Goal: Browse casually: Explore the website without a specific task or goal

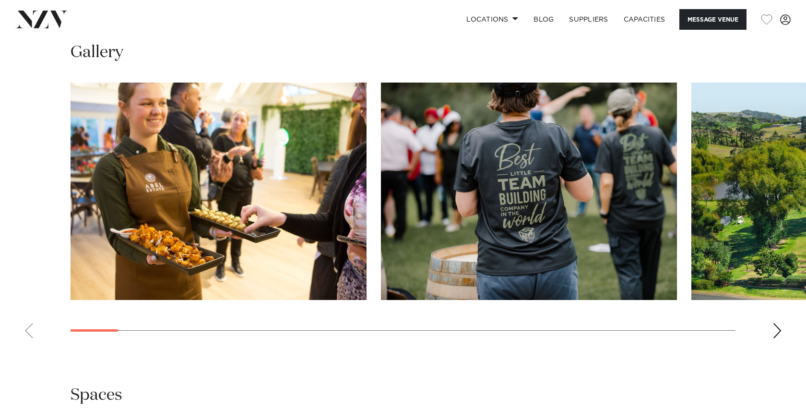
scroll to position [887, 0]
click at [777, 338] on div "Next slide" at bounding box center [777, 330] width 10 height 15
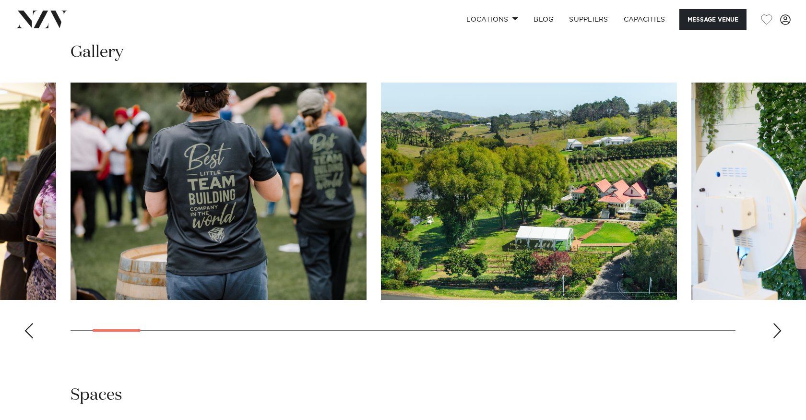
click at [777, 338] on div "Next slide" at bounding box center [777, 330] width 10 height 15
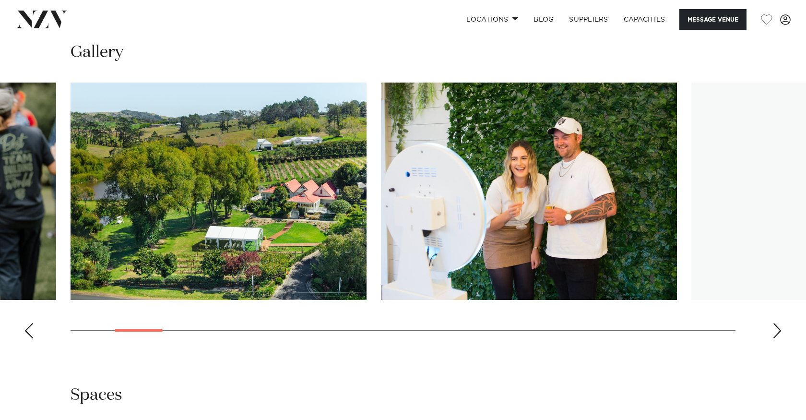
click at [777, 338] on div "Next slide" at bounding box center [777, 330] width 10 height 15
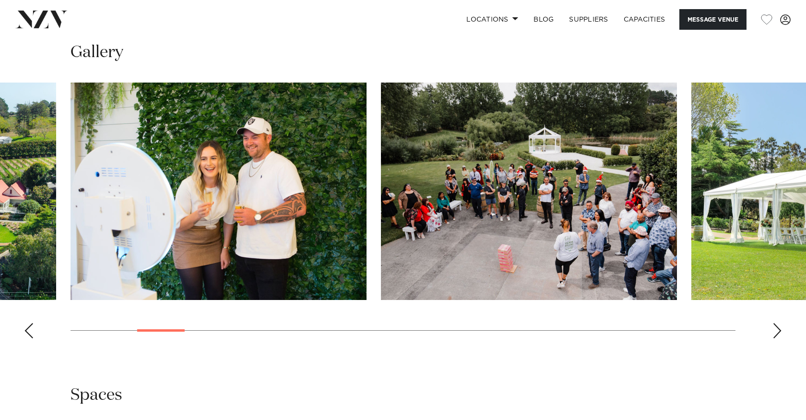
click at [777, 338] on div "Next slide" at bounding box center [777, 330] width 10 height 15
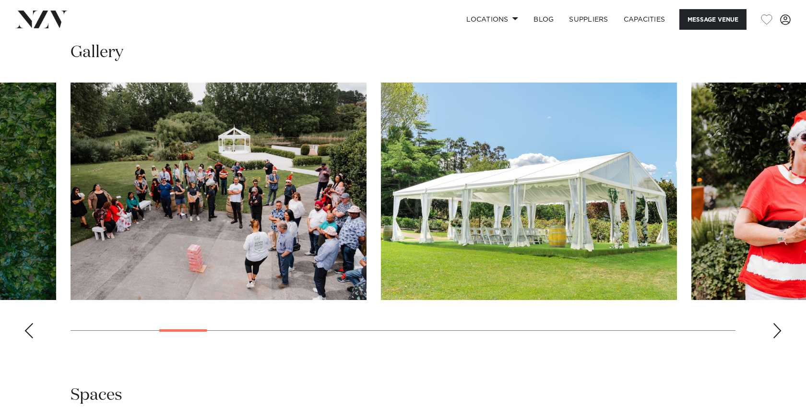
click at [776, 338] on div "Next slide" at bounding box center [777, 330] width 10 height 15
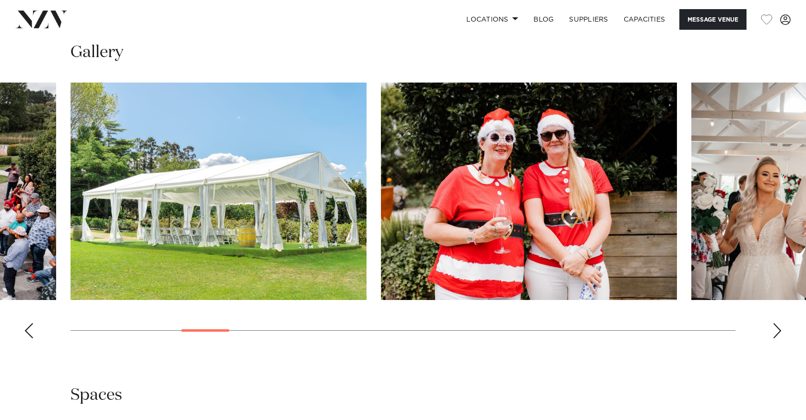
click at [776, 338] on div "Next slide" at bounding box center [777, 330] width 10 height 15
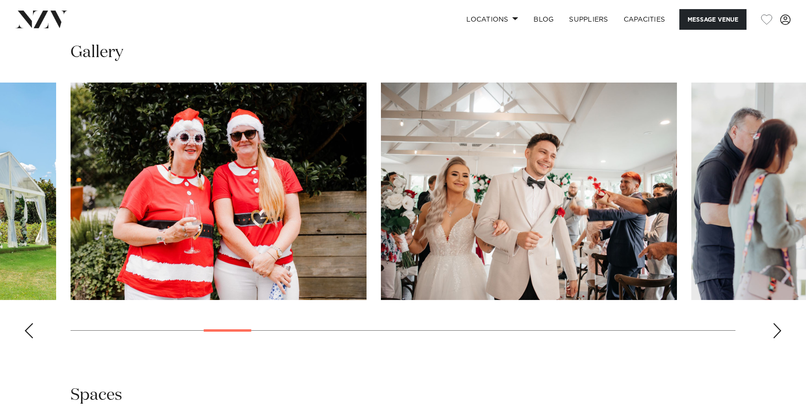
click at [776, 338] on div "Next slide" at bounding box center [777, 330] width 10 height 15
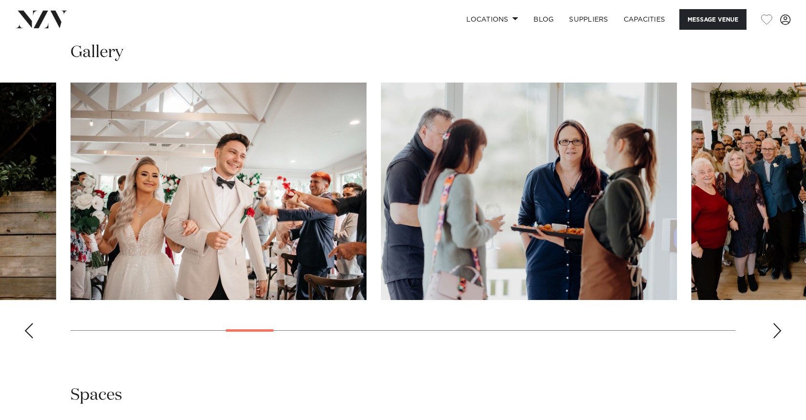
click at [776, 338] on div "Next slide" at bounding box center [777, 330] width 10 height 15
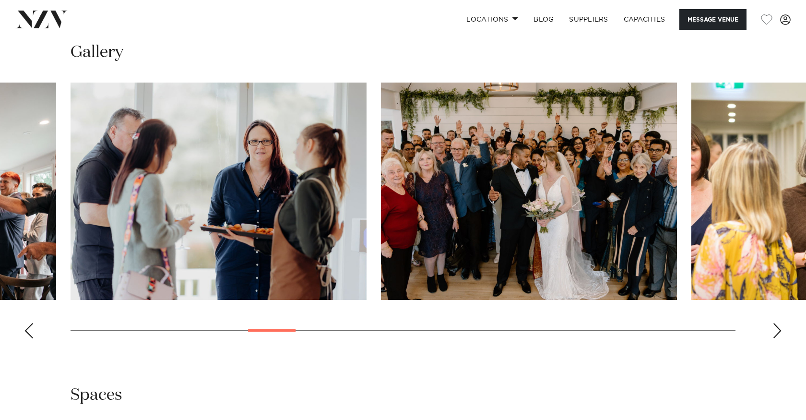
click at [776, 338] on div "Next slide" at bounding box center [777, 330] width 10 height 15
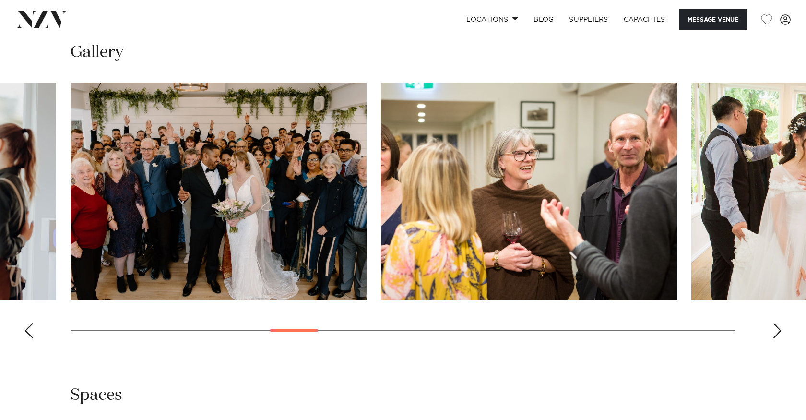
click at [776, 338] on div "Next slide" at bounding box center [777, 330] width 10 height 15
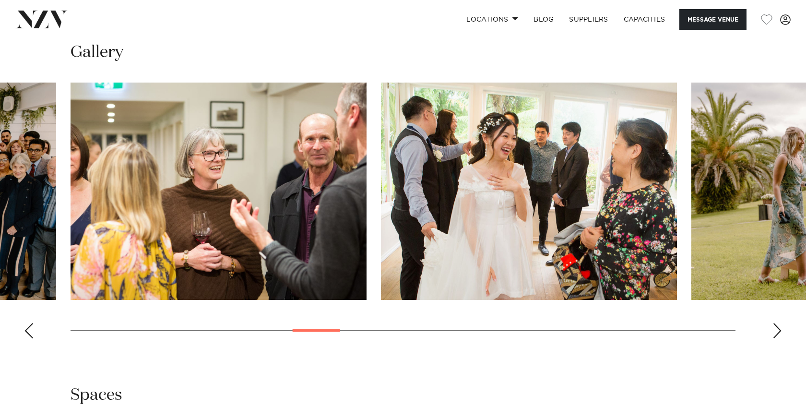
click at [776, 338] on div "Next slide" at bounding box center [777, 330] width 10 height 15
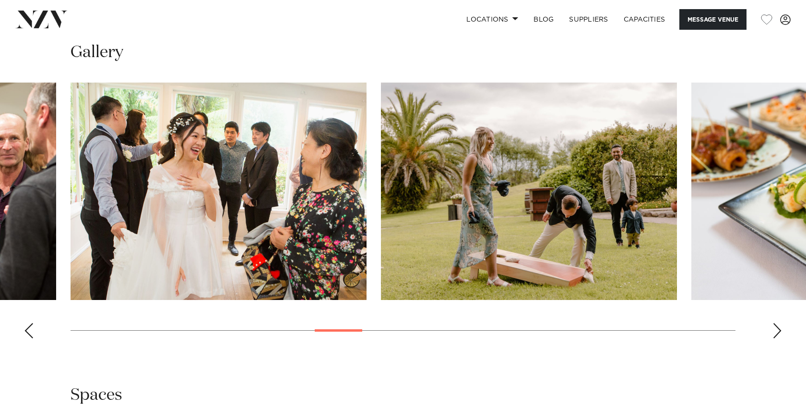
click at [776, 338] on div "Next slide" at bounding box center [777, 330] width 10 height 15
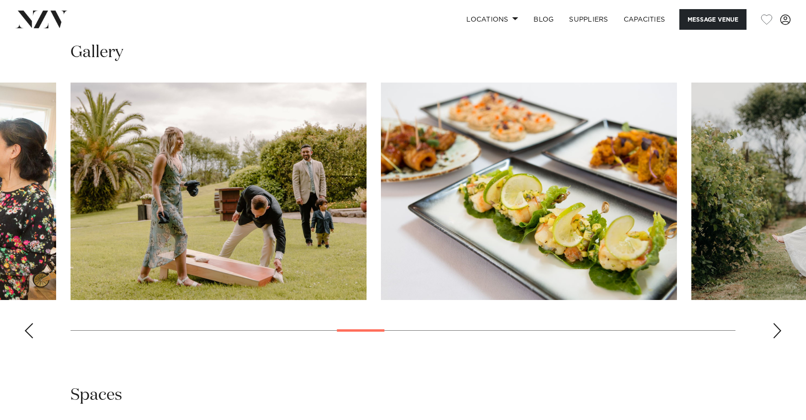
click at [776, 338] on div "Next slide" at bounding box center [777, 330] width 10 height 15
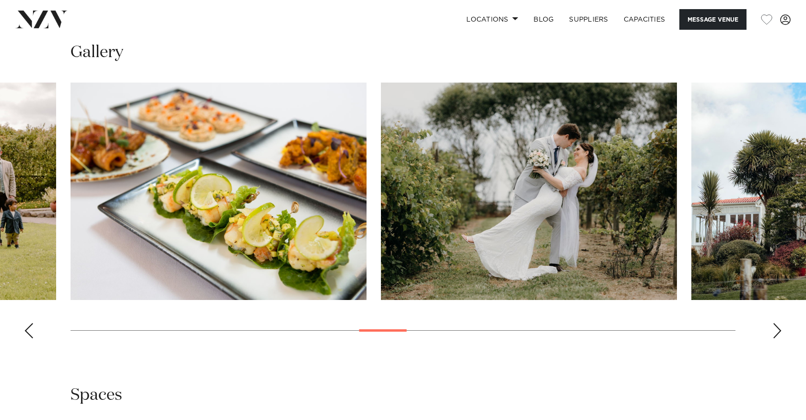
click at [776, 338] on div "Next slide" at bounding box center [777, 330] width 10 height 15
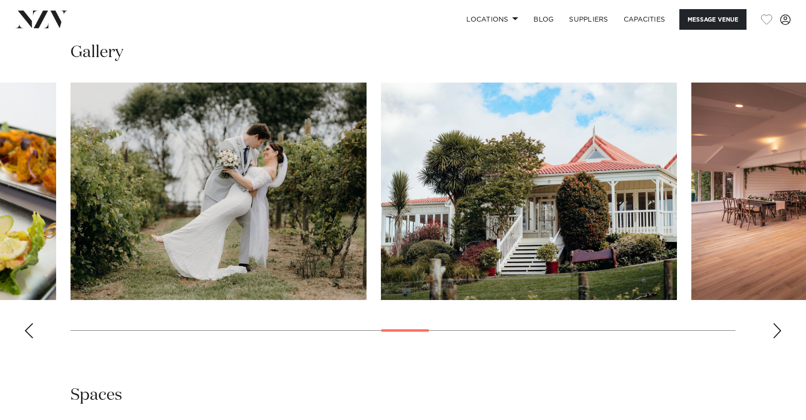
click at [776, 338] on div "Next slide" at bounding box center [777, 330] width 10 height 15
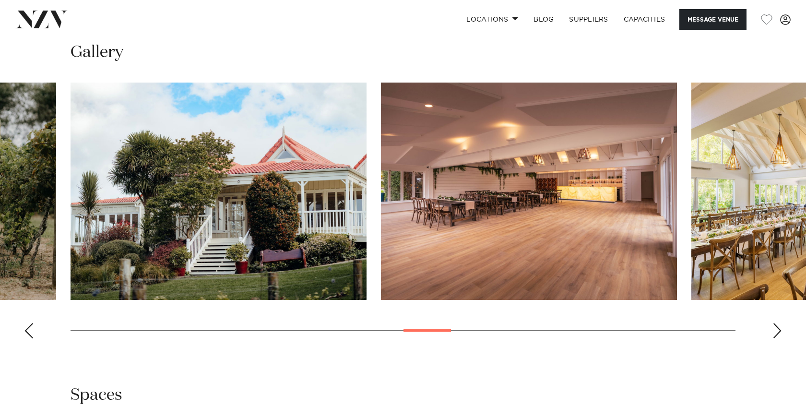
click at [776, 338] on div "Next slide" at bounding box center [777, 330] width 10 height 15
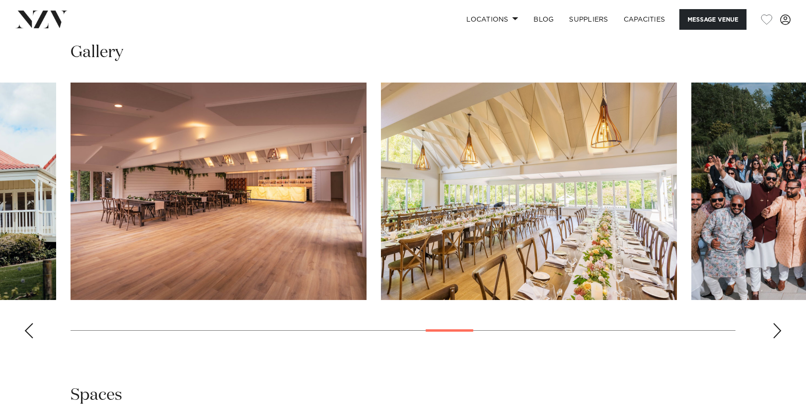
click at [775, 338] on div "Next slide" at bounding box center [777, 330] width 10 height 15
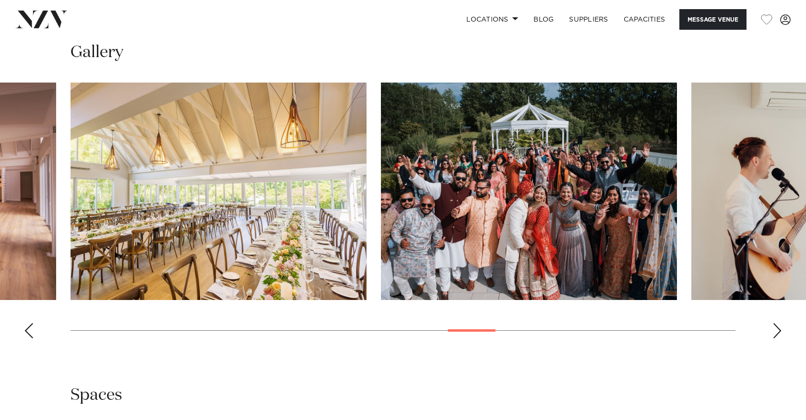
click at [775, 338] on div "Next slide" at bounding box center [777, 330] width 10 height 15
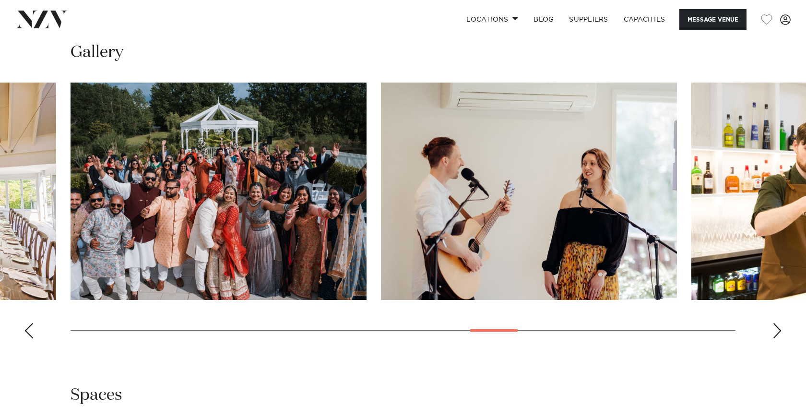
click at [775, 338] on div "Next slide" at bounding box center [777, 330] width 10 height 15
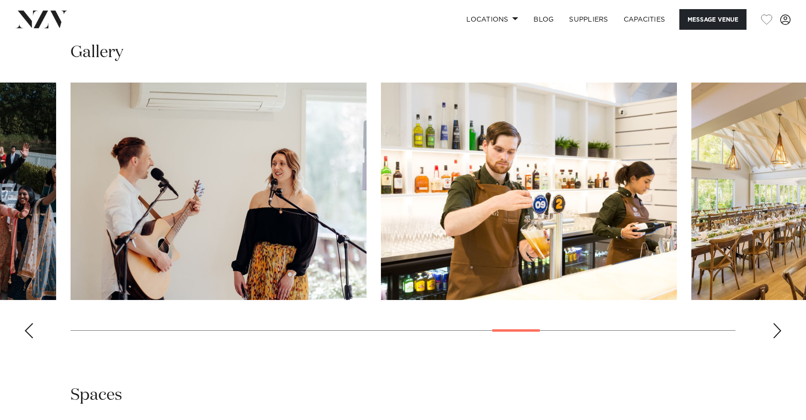
click at [775, 338] on div "Next slide" at bounding box center [777, 330] width 10 height 15
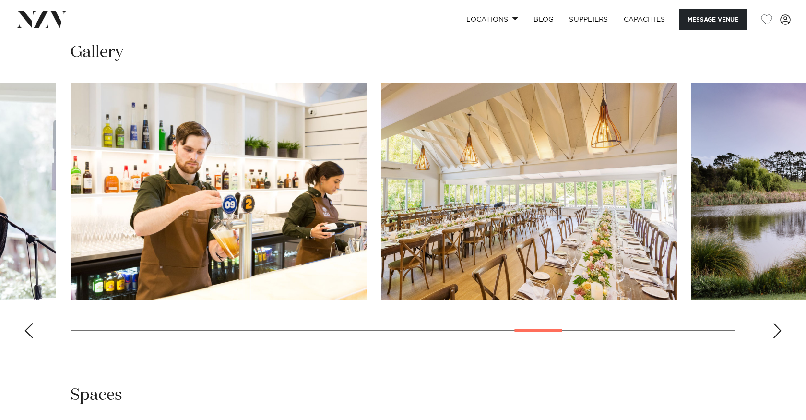
click at [775, 338] on div "Next slide" at bounding box center [777, 330] width 10 height 15
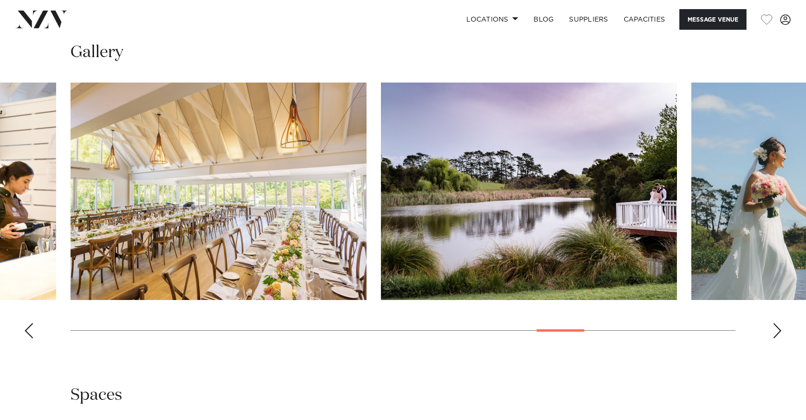
click at [775, 338] on div "Next slide" at bounding box center [777, 330] width 10 height 15
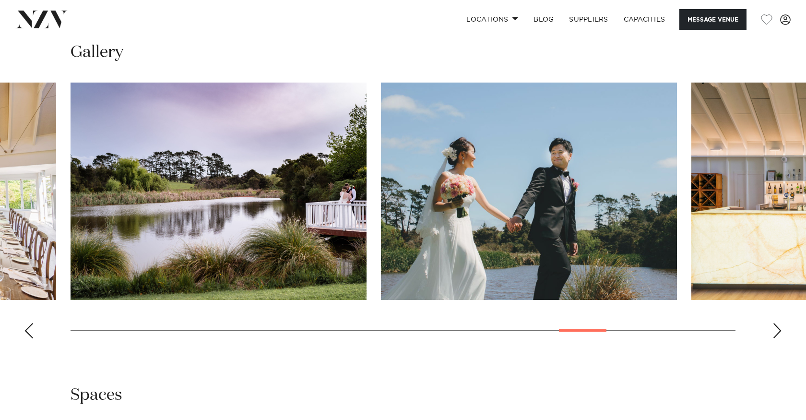
click at [775, 338] on div "Next slide" at bounding box center [777, 330] width 10 height 15
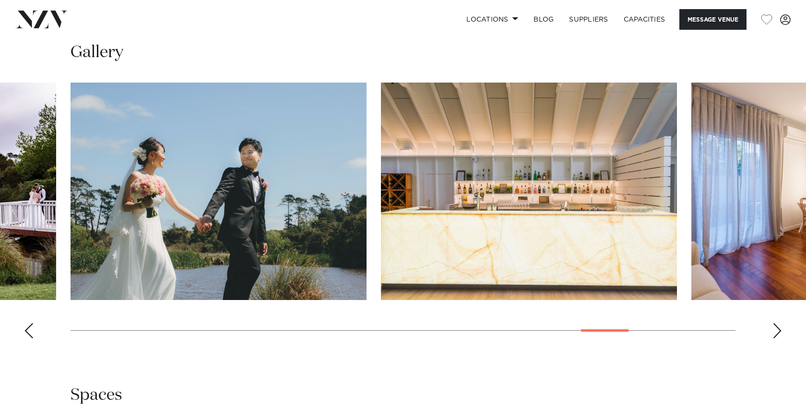
click at [775, 338] on div "Next slide" at bounding box center [777, 330] width 10 height 15
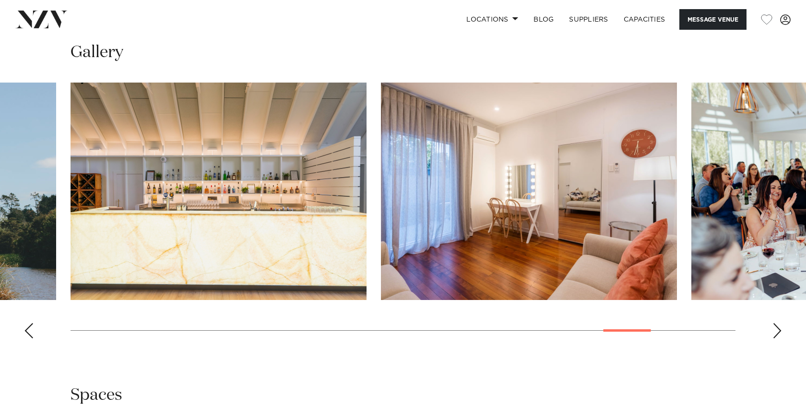
click at [775, 338] on div "Next slide" at bounding box center [777, 330] width 10 height 15
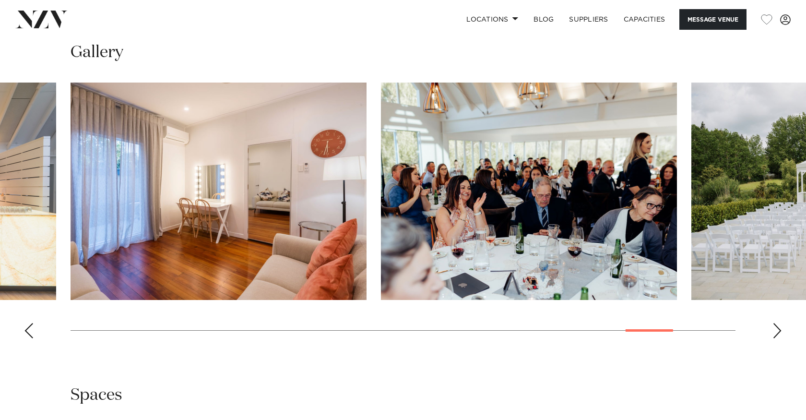
click at [775, 338] on div "Next slide" at bounding box center [777, 330] width 10 height 15
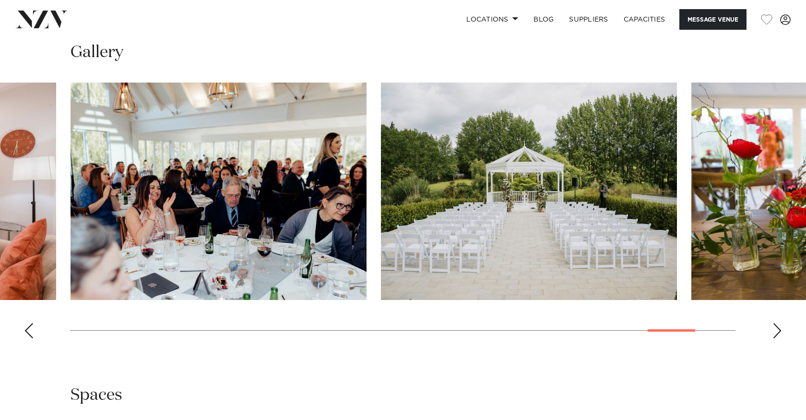
click at [777, 325] on div "Next slide" at bounding box center [777, 330] width 10 height 15
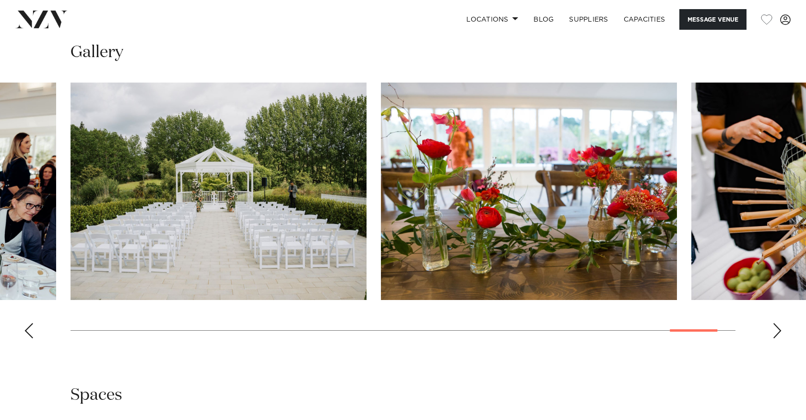
click at [777, 325] on div "Next slide" at bounding box center [777, 330] width 10 height 15
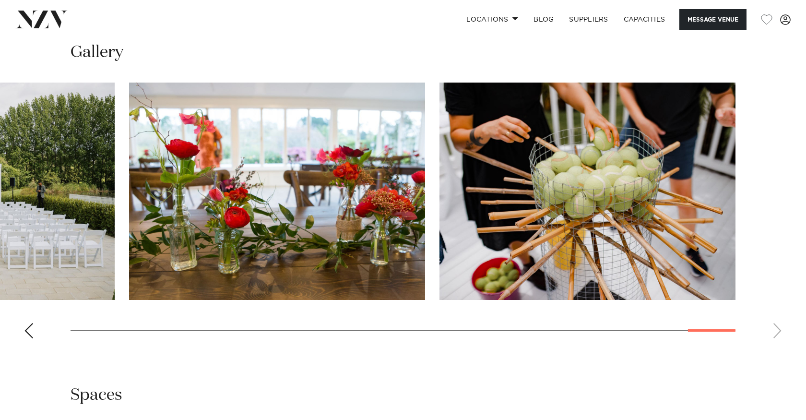
click at [777, 325] on swiper-container at bounding box center [403, 214] width 806 height 263
